Goal: Information Seeking & Learning: Learn about a topic

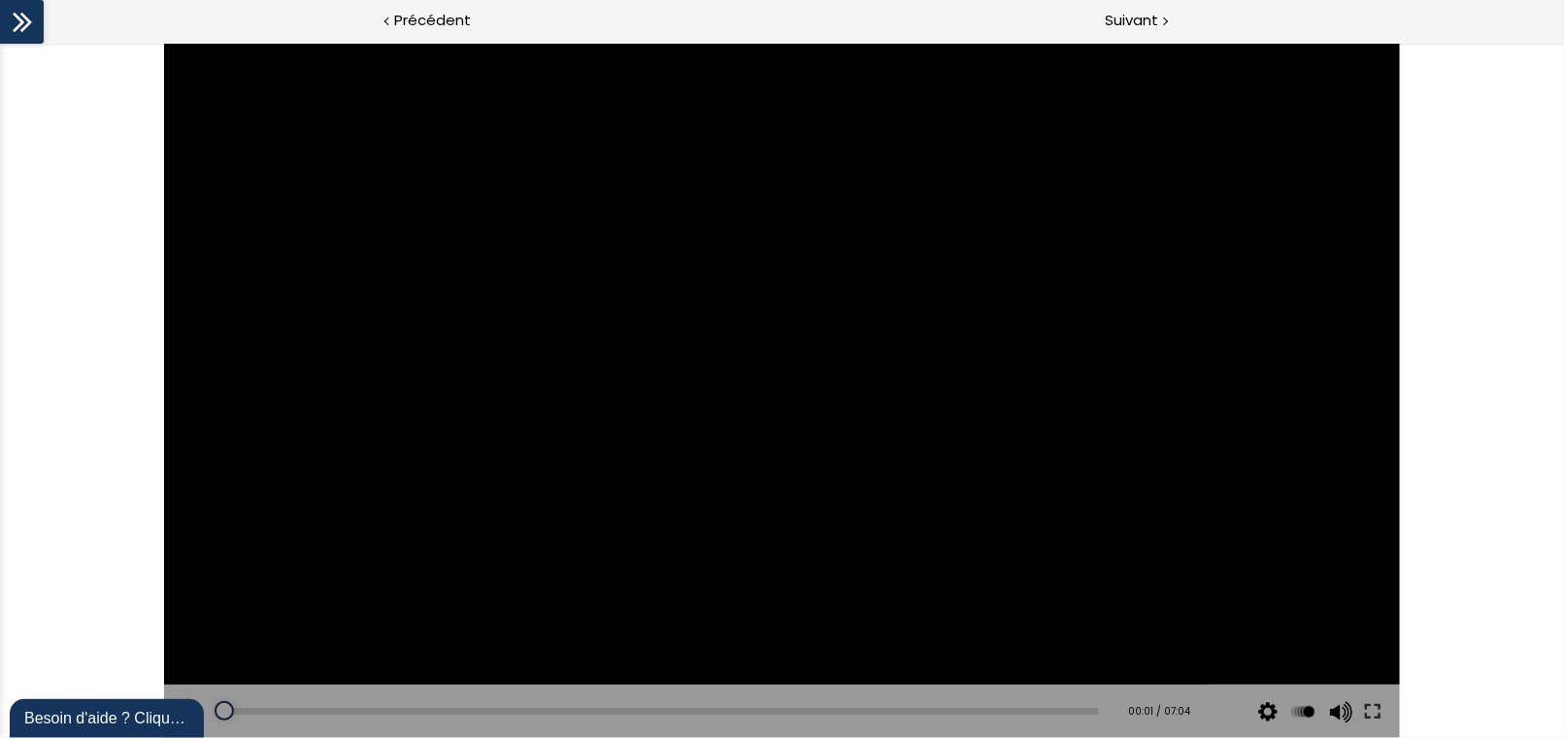
click at [801, 411] on div at bounding box center [782, 389] width 1236 height 695
click at [780, 376] on div at bounding box center [783, 390] width 78 height 78
click at [891, 380] on div at bounding box center [782, 389] width 1236 height 695
click at [771, 394] on div at bounding box center [783, 390] width 78 height 78
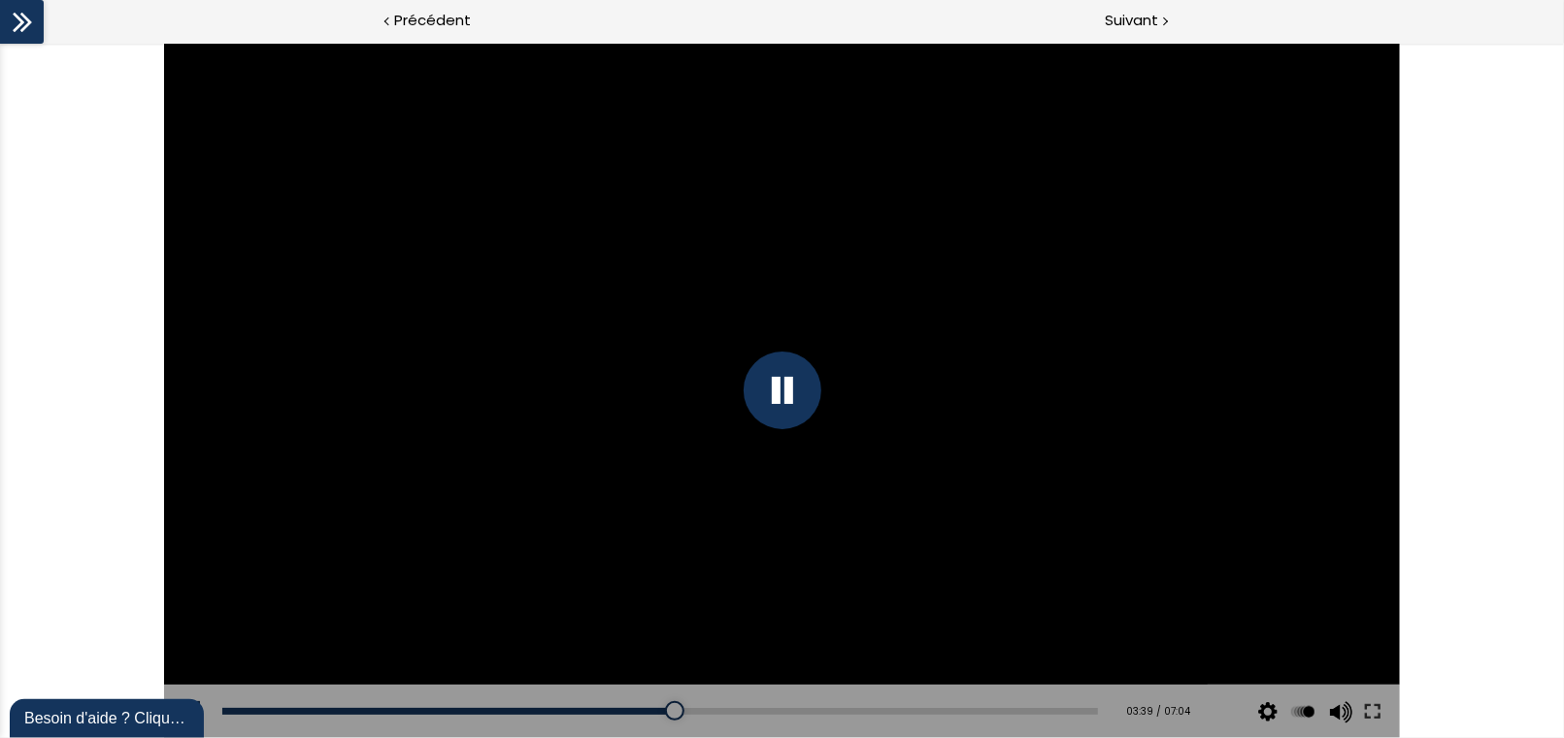
click at [776, 410] on div at bounding box center [783, 390] width 78 height 78
